Goal: Transaction & Acquisition: Book appointment/travel/reservation

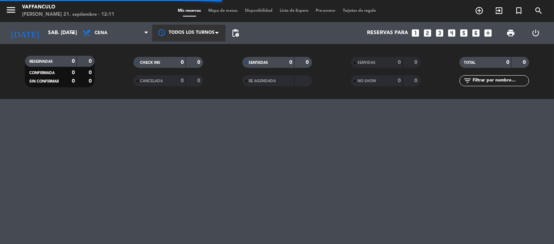
click at [213, 32] on div at bounding box center [188, 33] width 73 height 17
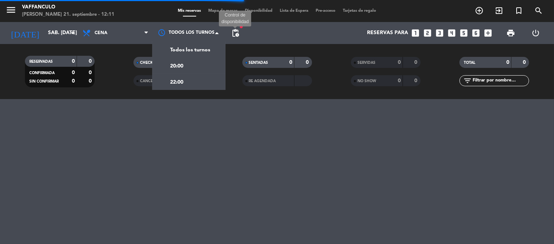
click at [234, 33] on span "pending_actions" at bounding box center [235, 33] width 9 height 9
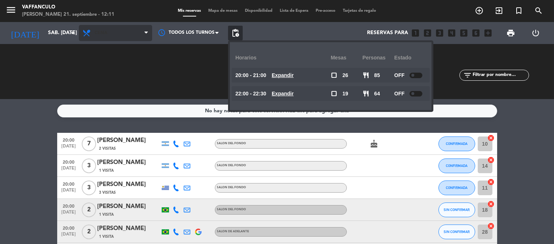
click at [110, 34] on span "Cena" at bounding box center [115, 33] width 73 height 16
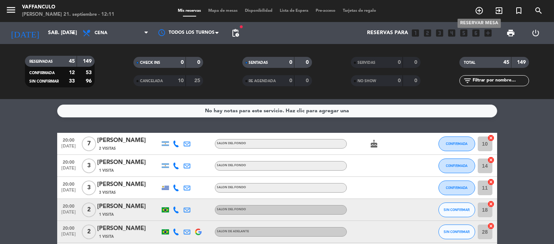
click at [478, 12] on icon "add_circle_outline" at bounding box center [479, 10] width 9 height 9
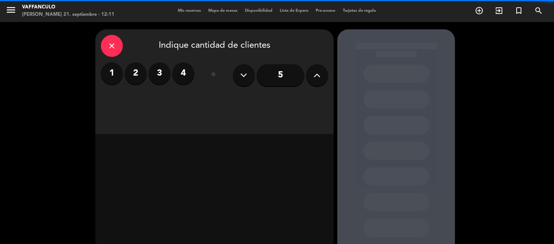
click at [321, 78] on button at bounding box center [317, 75] width 22 height 22
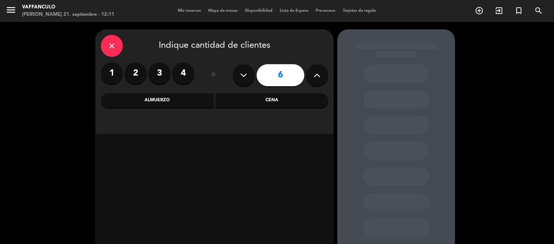
click at [268, 107] on div "Cena" at bounding box center [272, 100] width 113 height 15
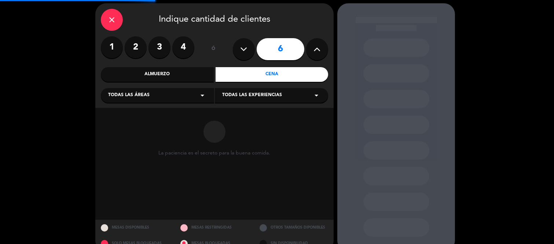
scroll to position [40, 0]
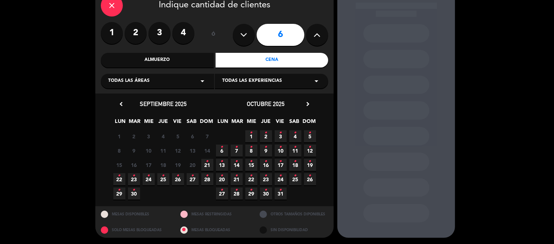
click at [221, 148] on icon "•" at bounding box center [222, 147] width 3 height 12
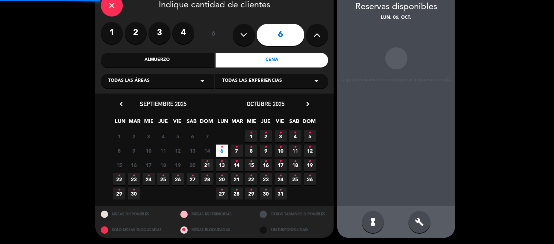
scroll to position [29, 0]
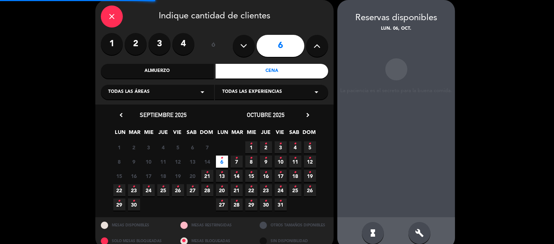
click at [212, 169] on div "15 16 17 18 19 20 21 •" at bounding box center [163, 176] width 103 height 14
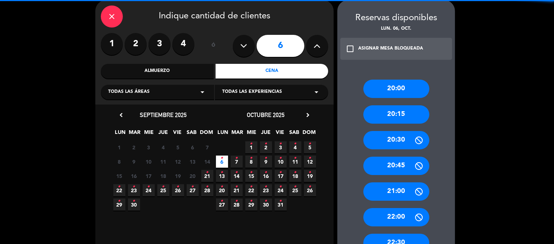
click at [210, 174] on span "21 •" at bounding box center [207, 176] width 12 height 12
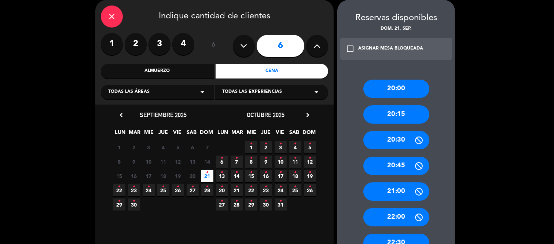
click at [176, 70] on div "Almuerzo" at bounding box center [157, 71] width 113 height 15
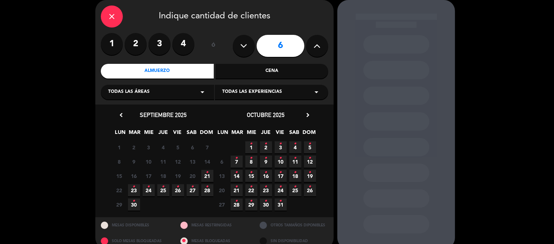
click at [207, 177] on icon "•" at bounding box center [207, 173] width 3 height 12
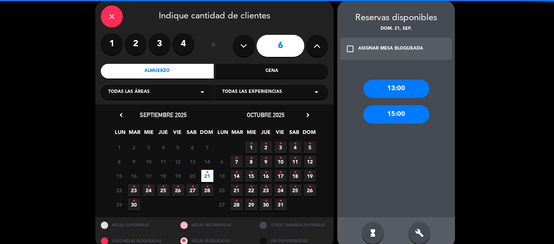
click at [381, 90] on div "13:00" at bounding box center [397, 89] width 66 height 18
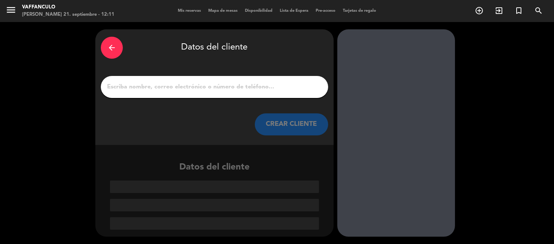
scroll to position [0, 0]
click at [222, 92] on div at bounding box center [214, 87] width 227 height 22
click at [221, 83] on input "1" at bounding box center [214, 87] width 216 height 10
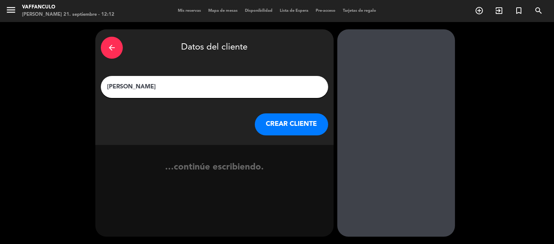
type input "[PERSON_NAME]"
click at [300, 124] on button "CREAR CLIENTE" at bounding box center [291, 124] width 73 height 22
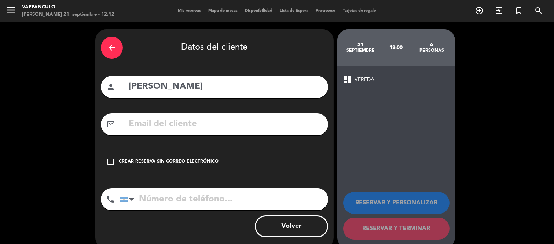
click at [143, 156] on div "check_box_outline_blank Crear reserva sin correo electrónico" at bounding box center [214, 162] width 227 height 22
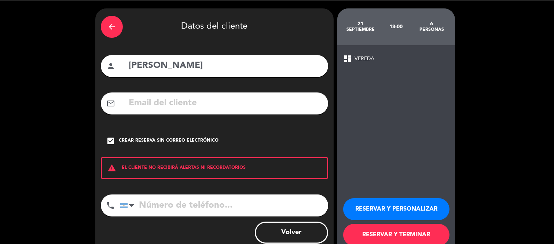
scroll to position [39, 0]
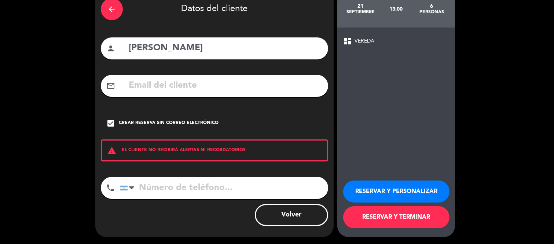
click at [388, 180] on button "RESERVAR Y PERSONALIZAR" at bounding box center [396, 191] width 106 height 22
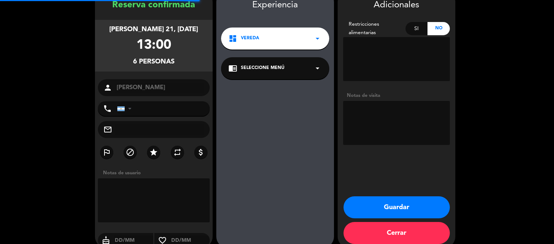
scroll to position [29, 0]
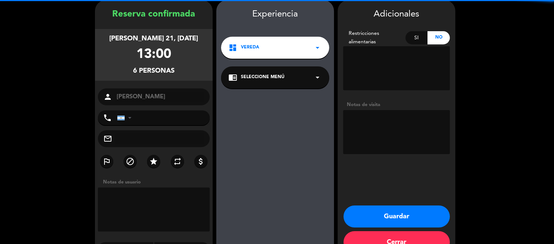
click at [295, 51] on div "dashboard VEREDA arrow_drop_down" at bounding box center [275, 48] width 108 height 22
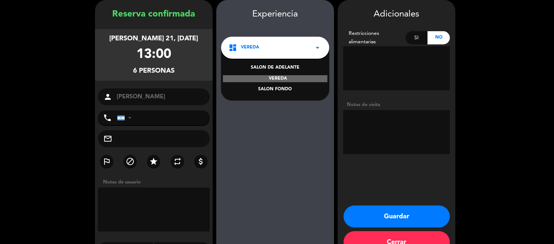
click at [284, 89] on div "SALON FONDO" at bounding box center [276, 89] width 94 height 7
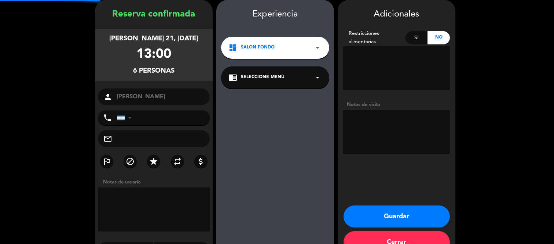
click at [284, 85] on div "chrome_reader_mode Seleccione Menú arrow_drop_down" at bounding box center [275, 77] width 108 height 22
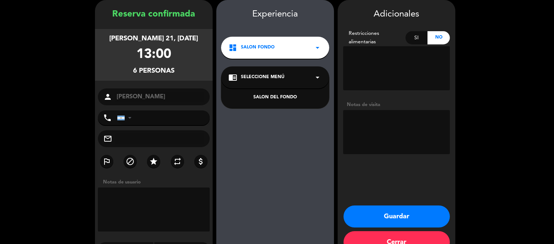
click at [280, 99] on div "SALON DEL FONDO" at bounding box center [276, 97] width 94 height 7
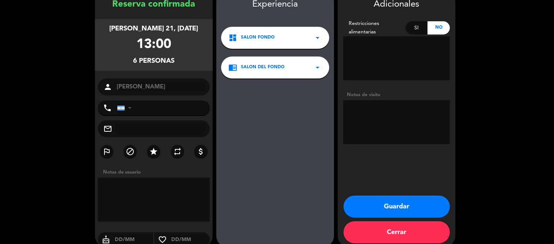
scroll to position [49, 0]
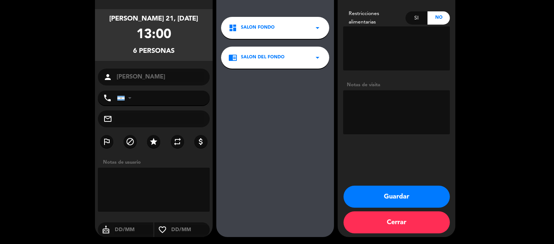
click at [388, 179] on div "Adicionales Restricciones alimentarias Si No Notas de visita Guardar Cerrar" at bounding box center [397, 108] width 118 height 257
click at [390, 186] on button "Guardar" at bounding box center [397, 197] width 106 height 22
click at [388, 187] on button "Guardar" at bounding box center [397, 197] width 106 height 22
click at [387, 187] on button "Guardar" at bounding box center [397, 197] width 106 height 22
